Goal: Task Accomplishment & Management: Use online tool/utility

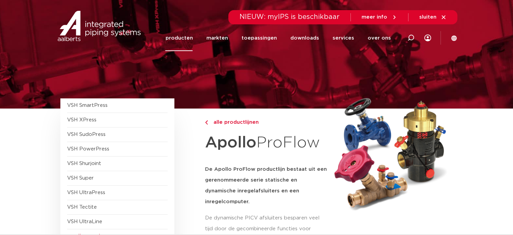
click at [94, 26] on img at bounding box center [99, 26] width 86 height 30
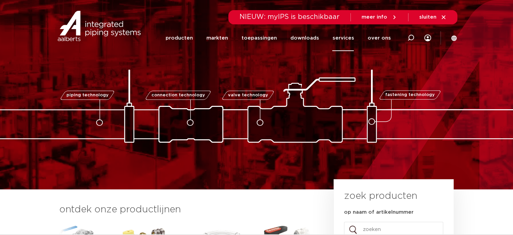
click at [347, 37] on link "services" at bounding box center [343, 38] width 22 height 26
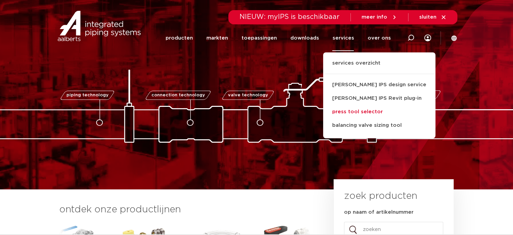
click at [373, 113] on link "press tool selector" at bounding box center [379, 111] width 112 height 13
